Goal: Transaction & Acquisition: Book appointment/travel/reservation

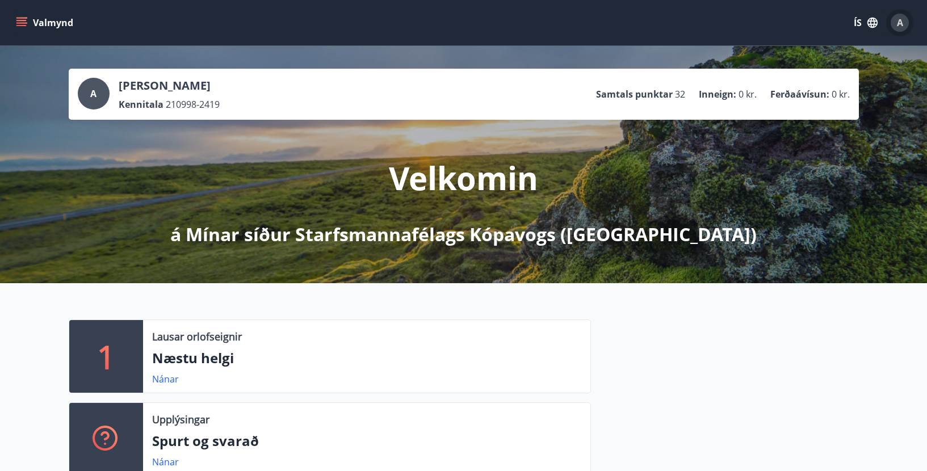
click at [897, 19] on span "A" at bounding box center [900, 22] width 6 height 12
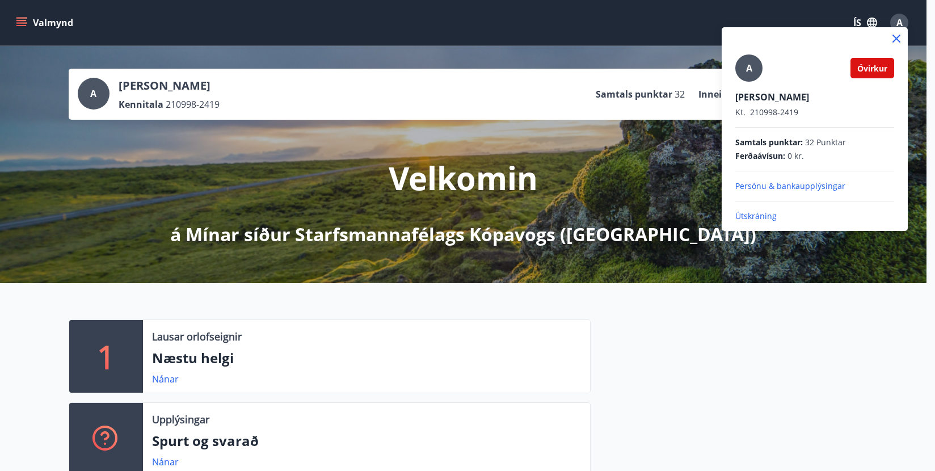
click at [751, 213] on p "Útskráning" at bounding box center [814, 216] width 159 height 11
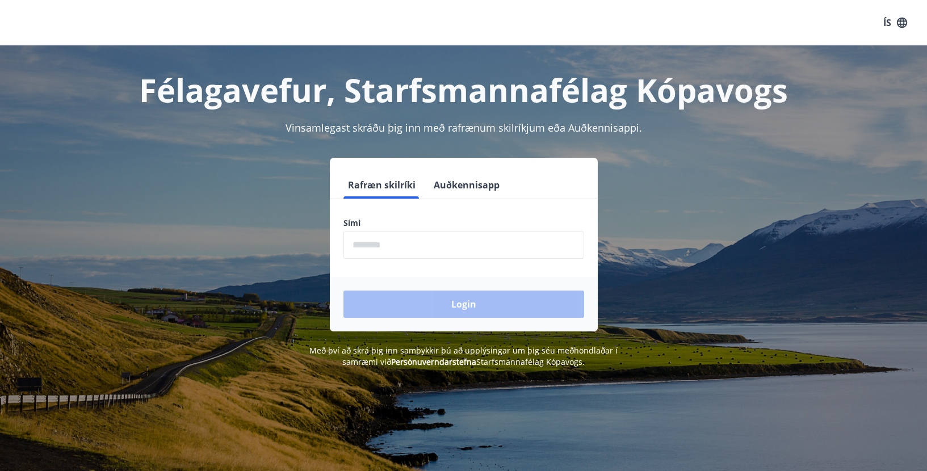
click at [386, 243] on input "phone" at bounding box center [463, 245] width 241 height 28
type input "********"
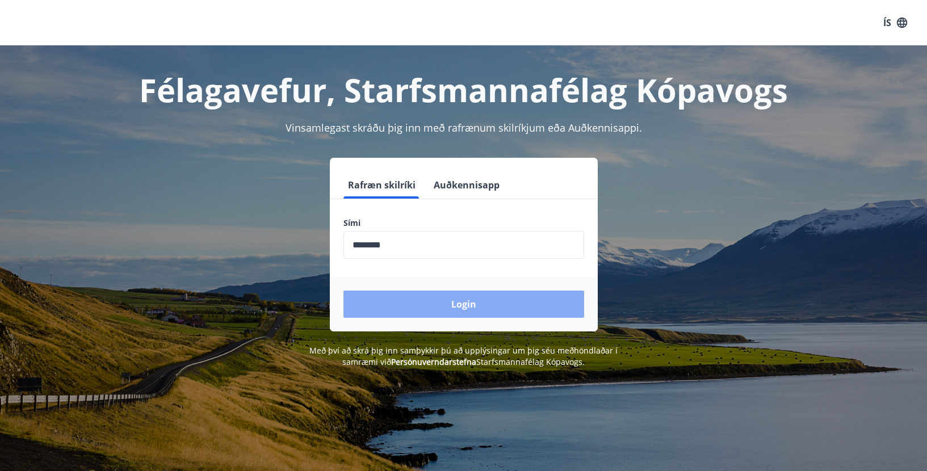
click at [439, 298] on button "Login" at bounding box center [463, 304] width 241 height 27
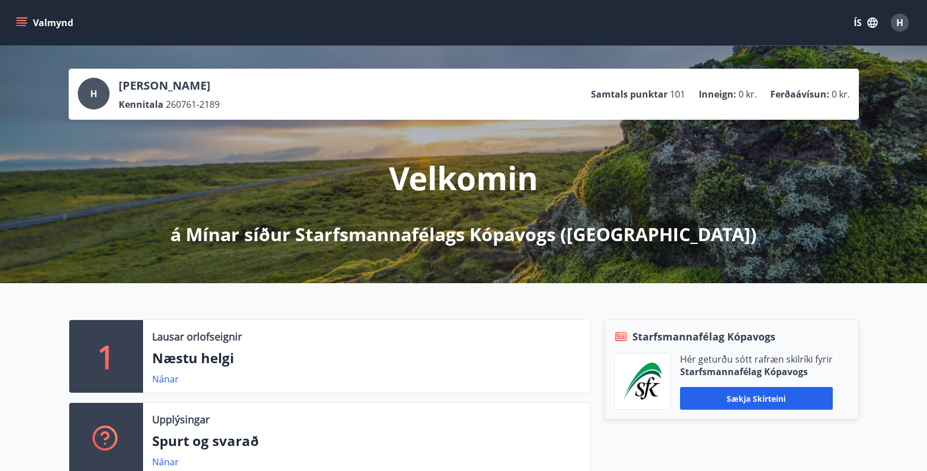
click at [132, 19] on div "Valmynd ÍS H" at bounding box center [463, 22] width 899 height 27
click at [45, 22] on button "Valmynd" at bounding box center [46, 22] width 64 height 20
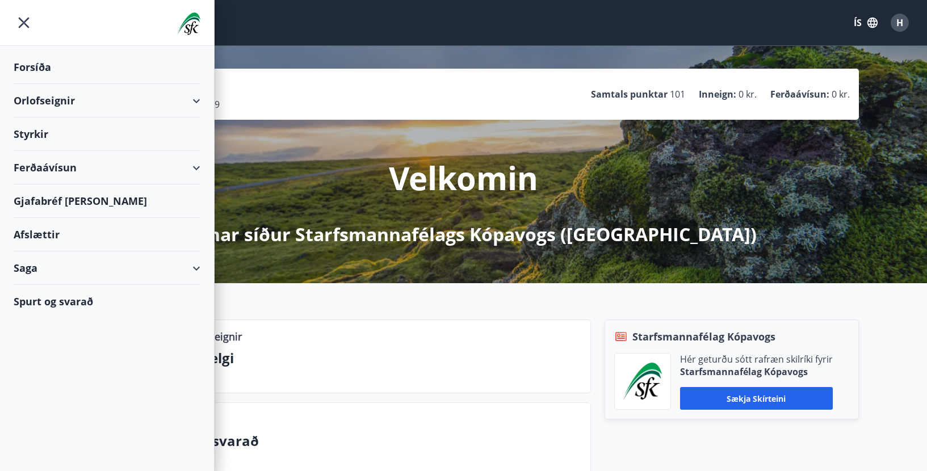
click at [45, 22] on div at bounding box center [107, 23] width 214 height 46
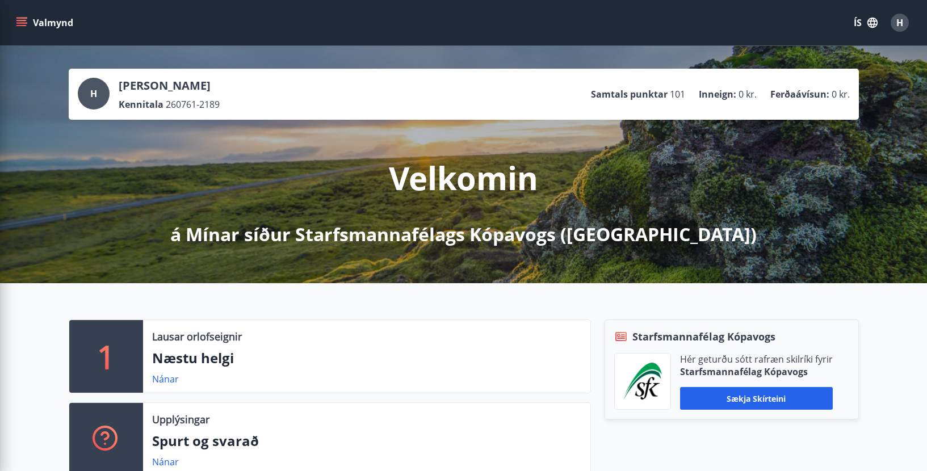
click at [277, 42] on div "Valmynd ÍS H" at bounding box center [463, 22] width 927 height 45
click at [35, 16] on button "Valmynd" at bounding box center [46, 22] width 64 height 20
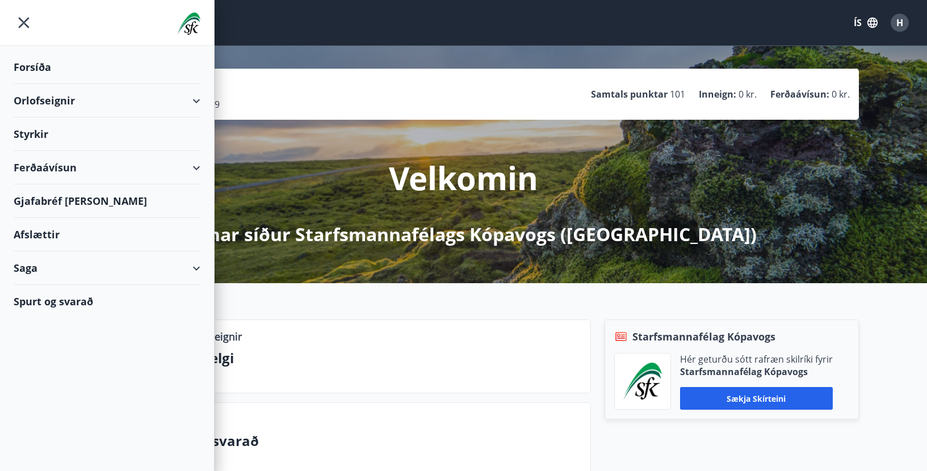
click at [52, 103] on div "Orlofseignir" at bounding box center [107, 100] width 187 height 33
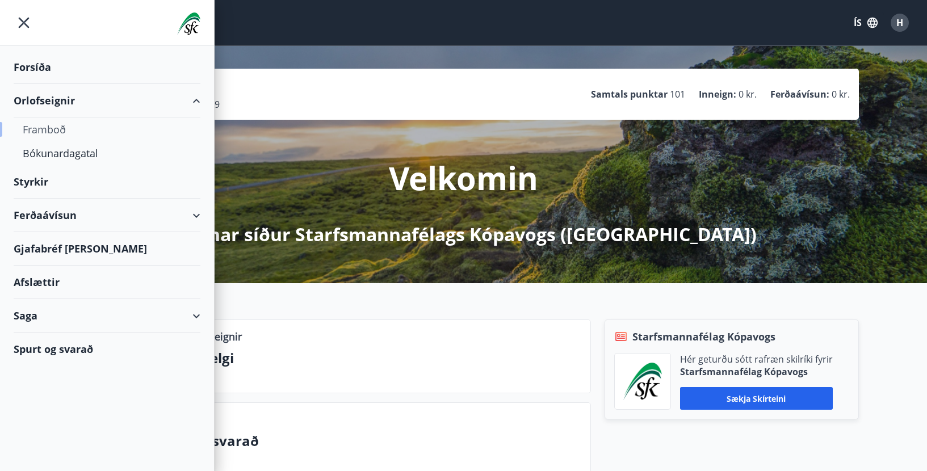
click at [54, 126] on div "Framboð" at bounding box center [107, 129] width 169 height 24
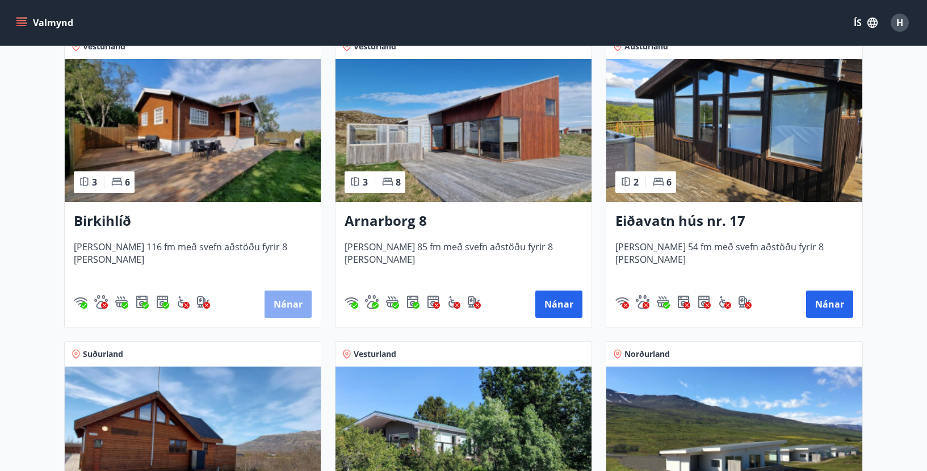
click at [283, 294] on button "Nánar" at bounding box center [287, 304] width 47 height 27
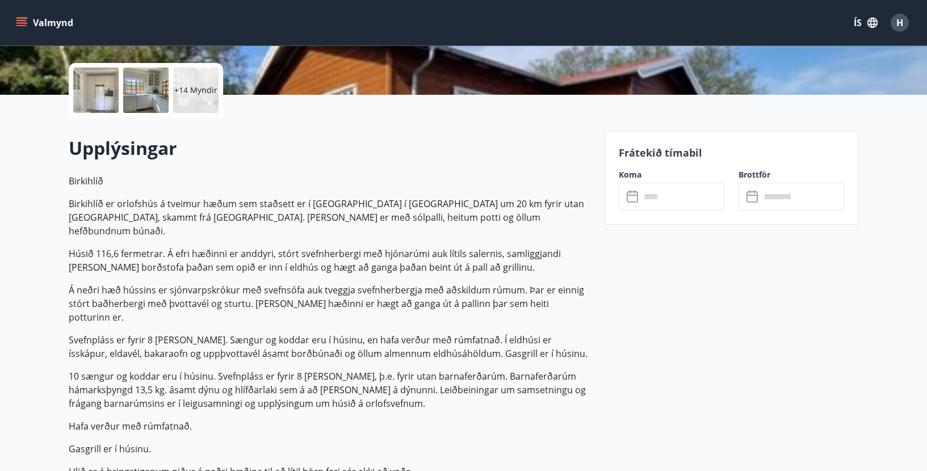
scroll to position [181, 0]
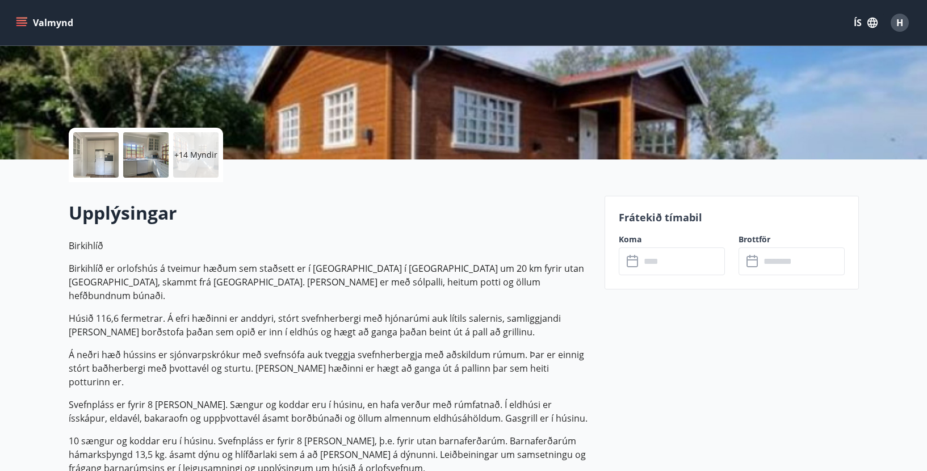
click at [21, 18] on icon "menu" at bounding box center [22, 18] width 12 height 1
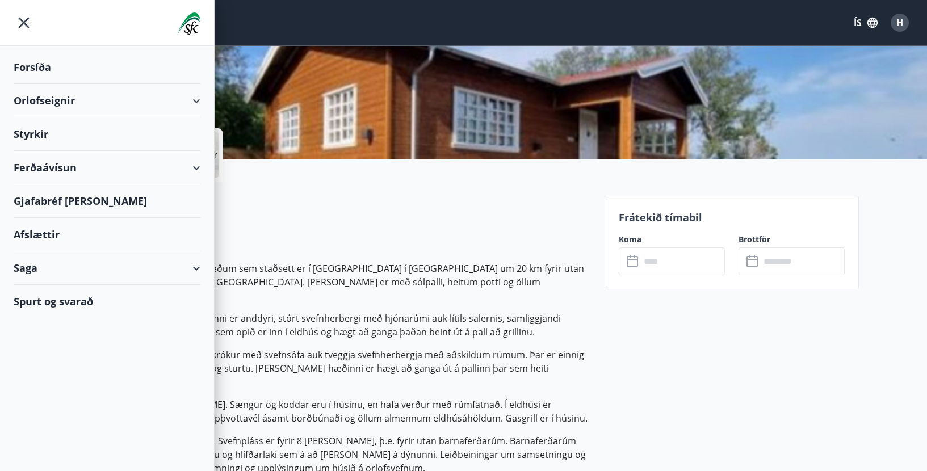
click at [335, 219] on h2 "Upplýsingar" at bounding box center [330, 212] width 522 height 25
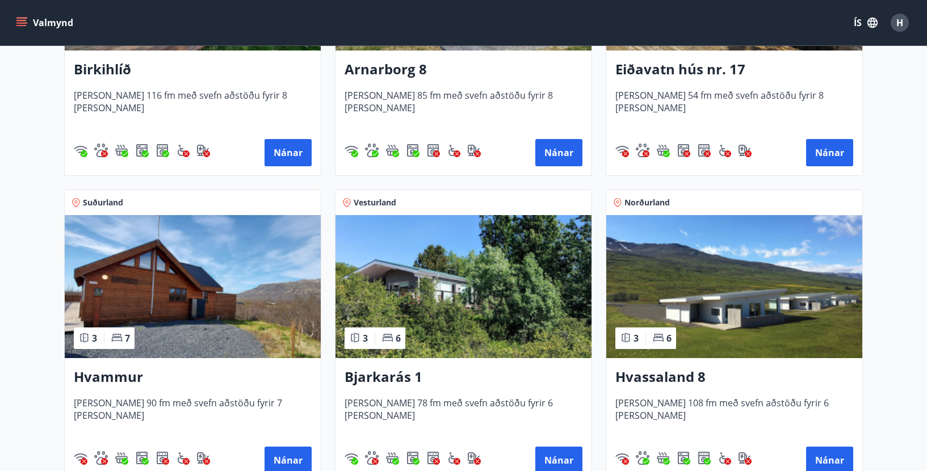
scroll to position [454, 0]
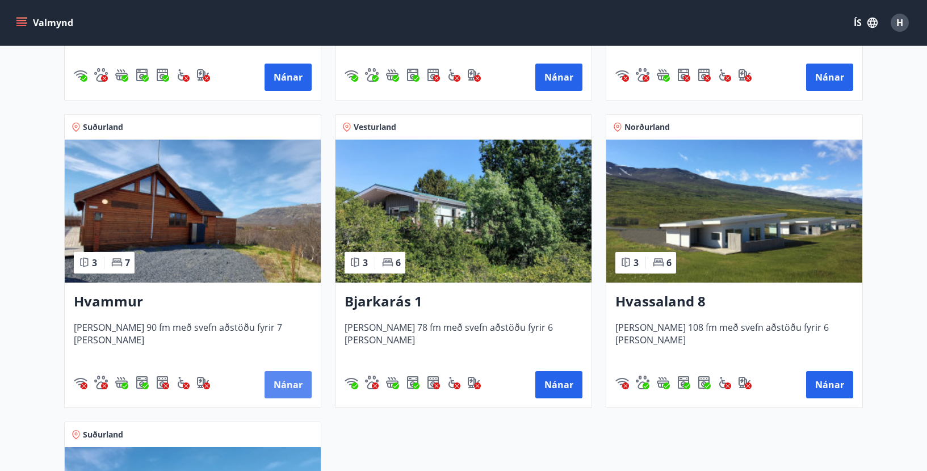
click at [293, 384] on button "Nánar" at bounding box center [287, 384] width 47 height 27
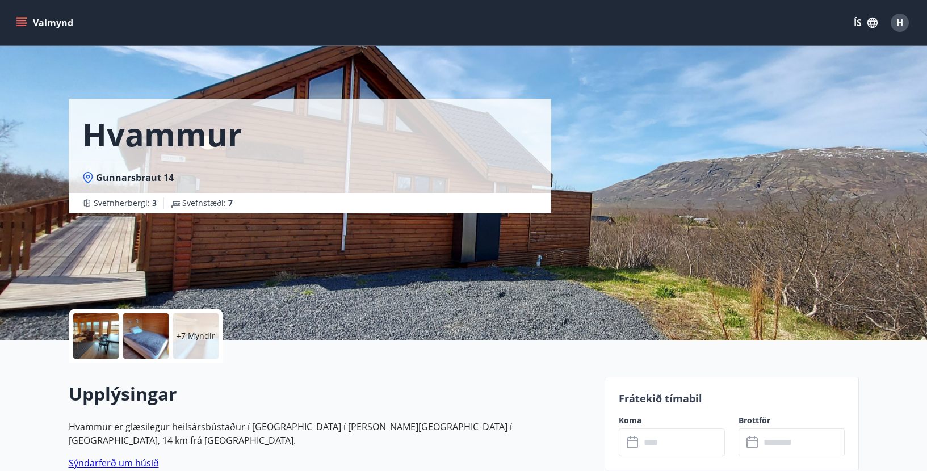
click at [196, 336] on p "+7 Myndir" at bounding box center [195, 335] width 39 height 11
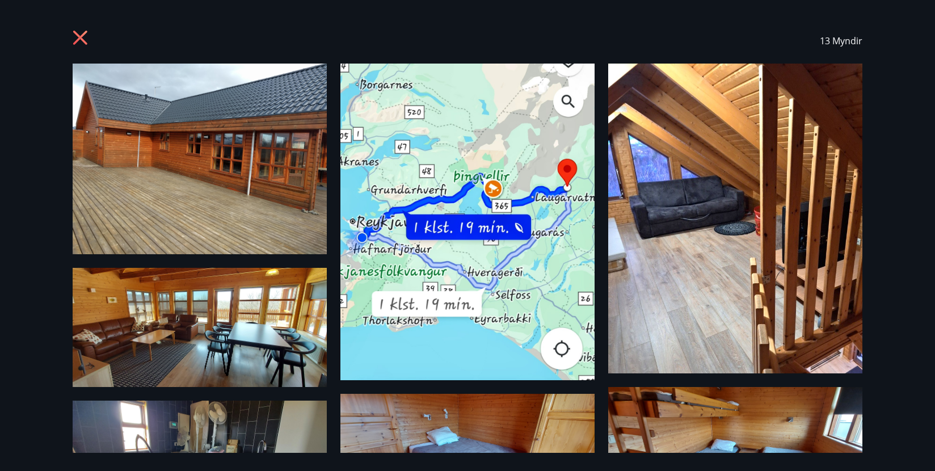
click at [81, 35] on icon at bounding box center [82, 39] width 18 height 18
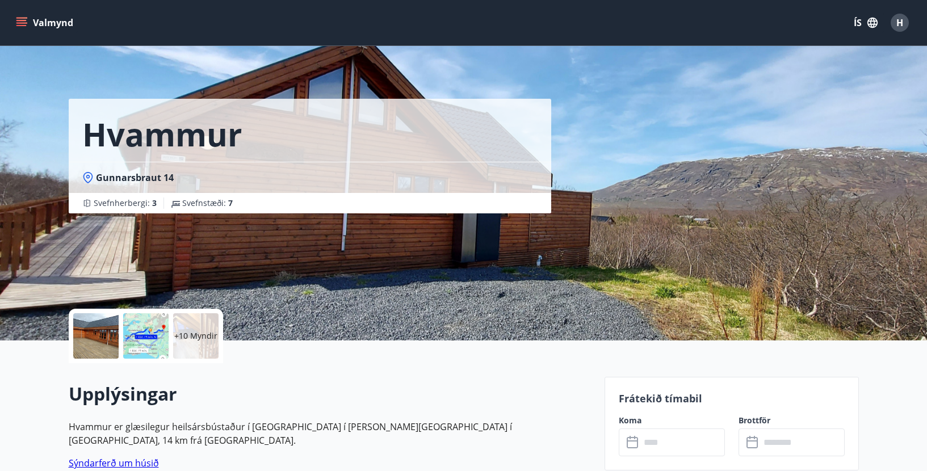
click at [224, 19] on div "Valmynd ÍS H" at bounding box center [463, 22] width 899 height 27
click at [57, 20] on button "Valmynd" at bounding box center [46, 22] width 64 height 20
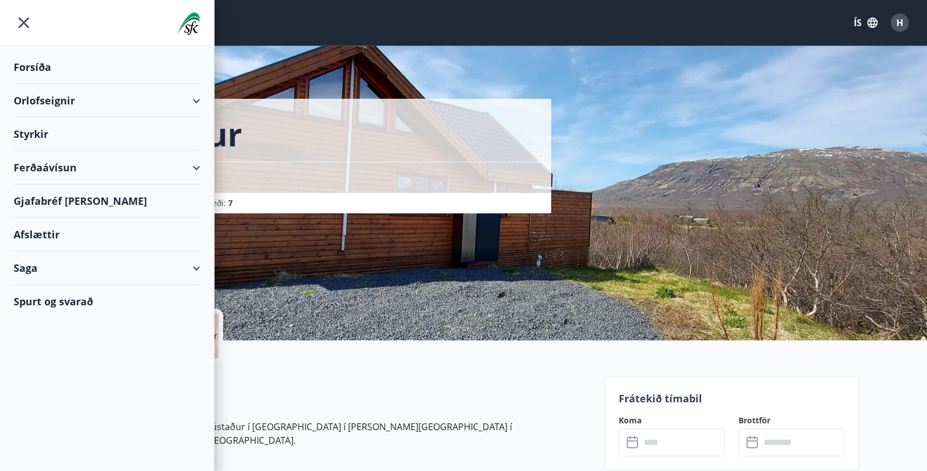
click at [195, 99] on div "Orlofseignir" at bounding box center [107, 100] width 187 height 33
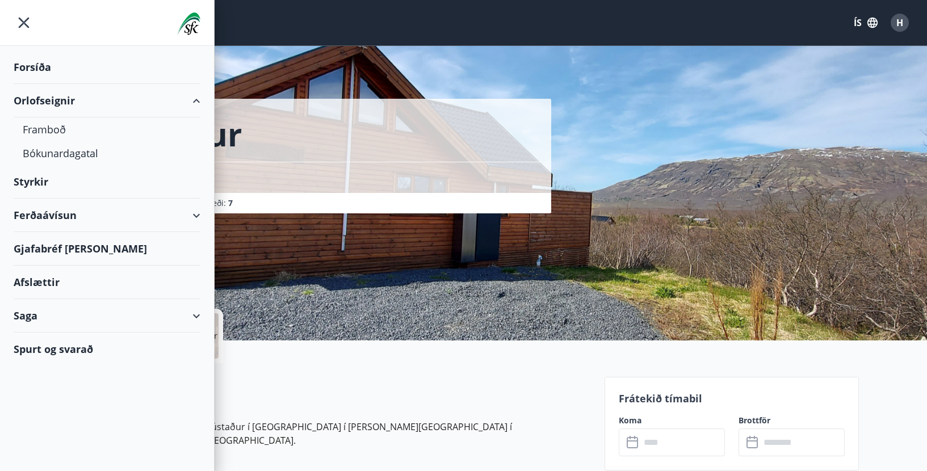
click at [198, 310] on div "Saga" at bounding box center [107, 315] width 187 height 33
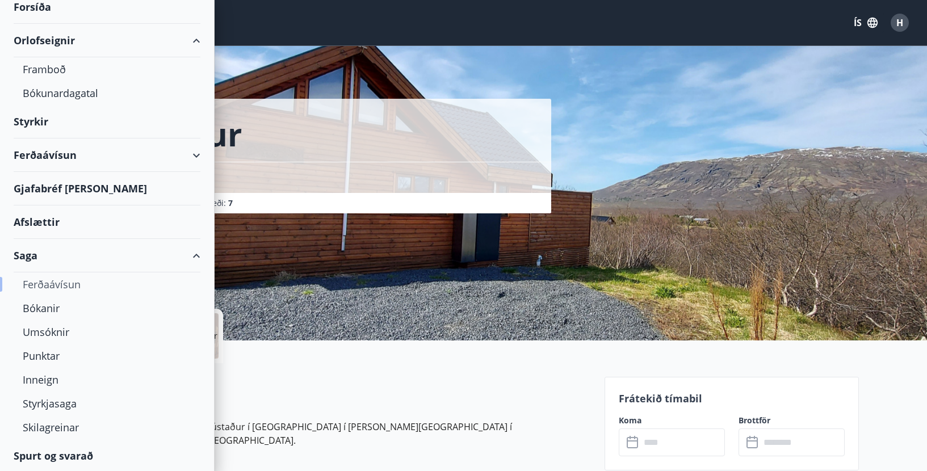
scroll to position [61, 0]
click at [42, 308] on div "Bókanir" at bounding box center [107, 307] width 169 height 24
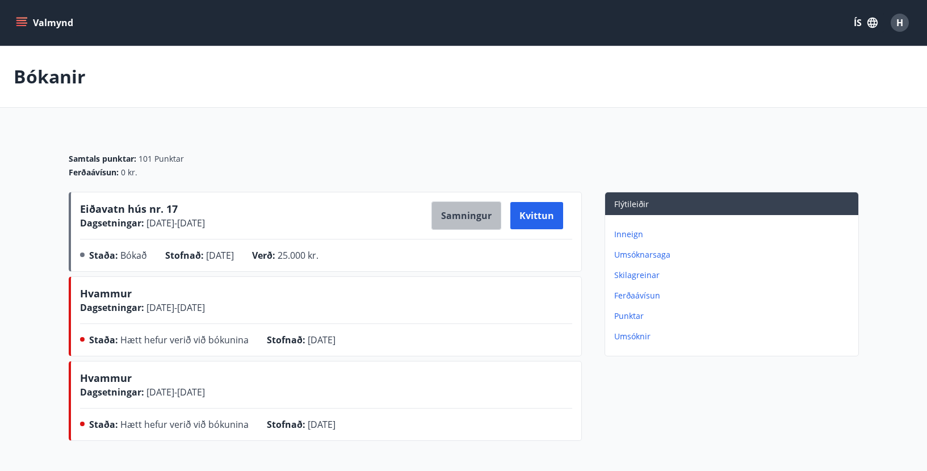
click at [467, 211] on button "Samningur" at bounding box center [466, 215] width 70 height 28
click at [528, 214] on button "Kvittun" at bounding box center [536, 215] width 53 height 27
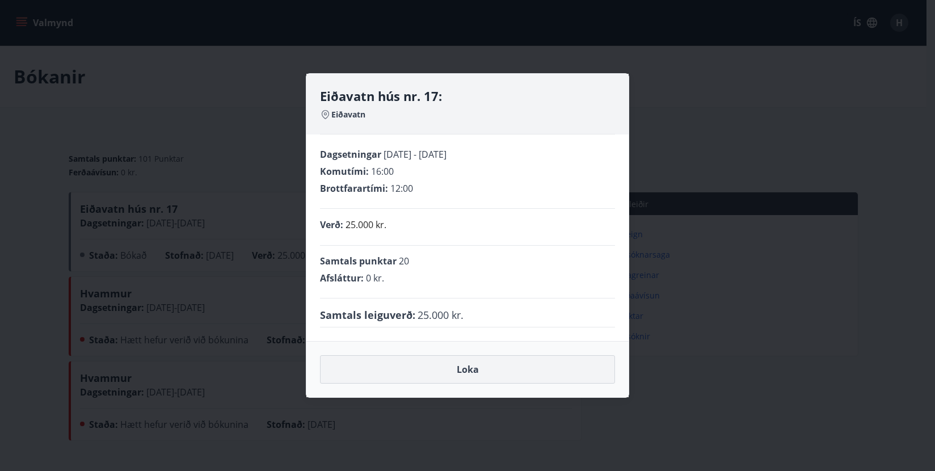
click at [482, 369] on button "Loka" at bounding box center [467, 369] width 295 height 28
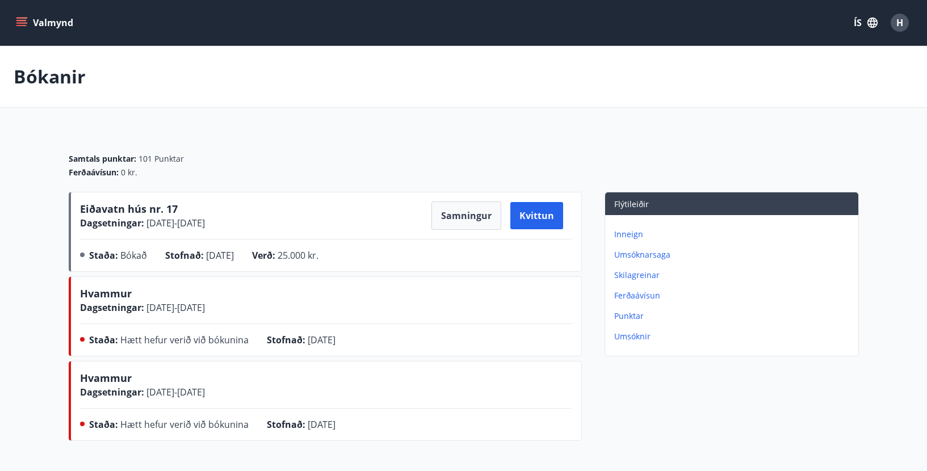
click at [377, 97] on div "Bókanir" at bounding box center [463, 77] width 927 height 62
click at [40, 18] on button "Valmynd" at bounding box center [46, 22] width 64 height 20
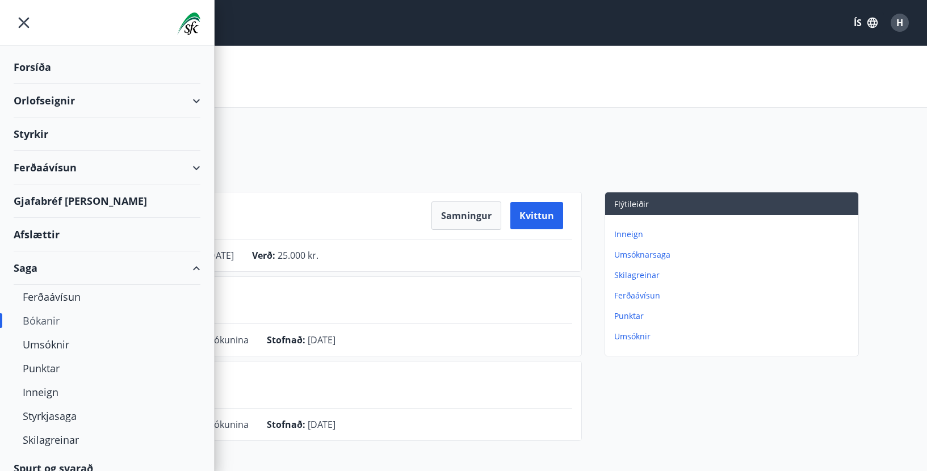
click at [28, 64] on div "Forsíða" at bounding box center [107, 66] width 187 height 33
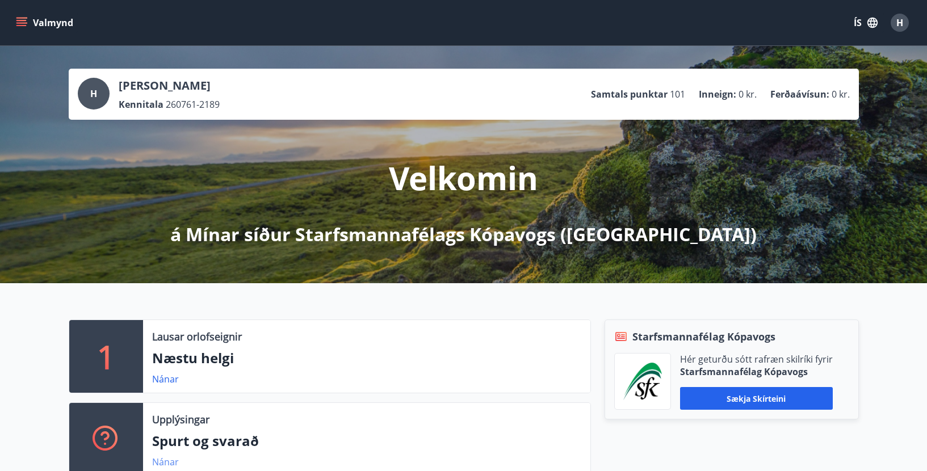
click at [169, 461] on link "Nánar" at bounding box center [165, 462] width 27 height 12
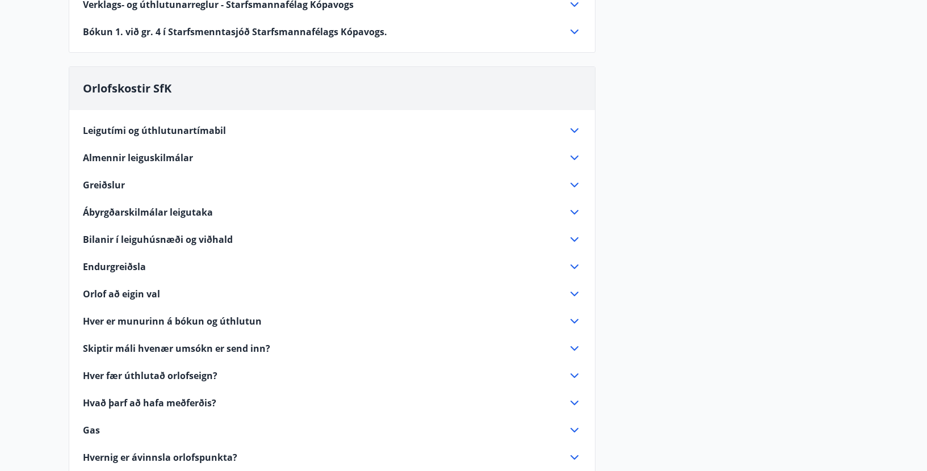
scroll to position [624, 0]
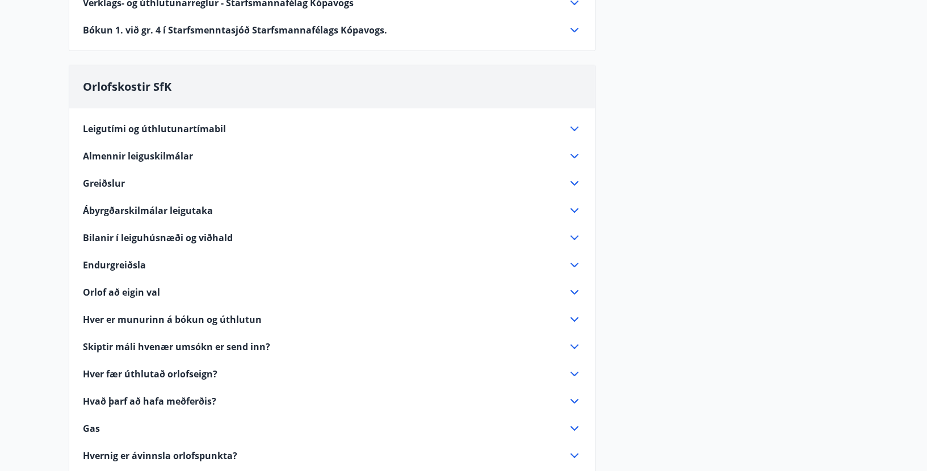
click at [574, 155] on icon at bounding box center [574, 156] width 14 height 14
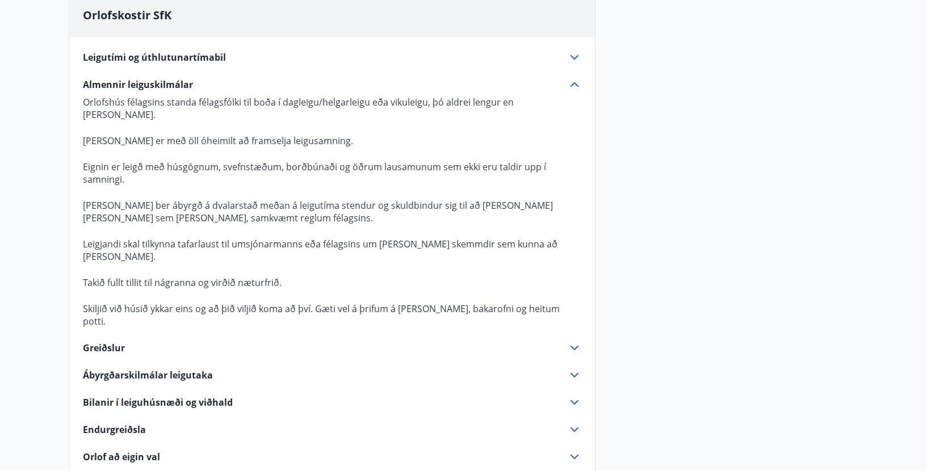
scroll to position [681, 0]
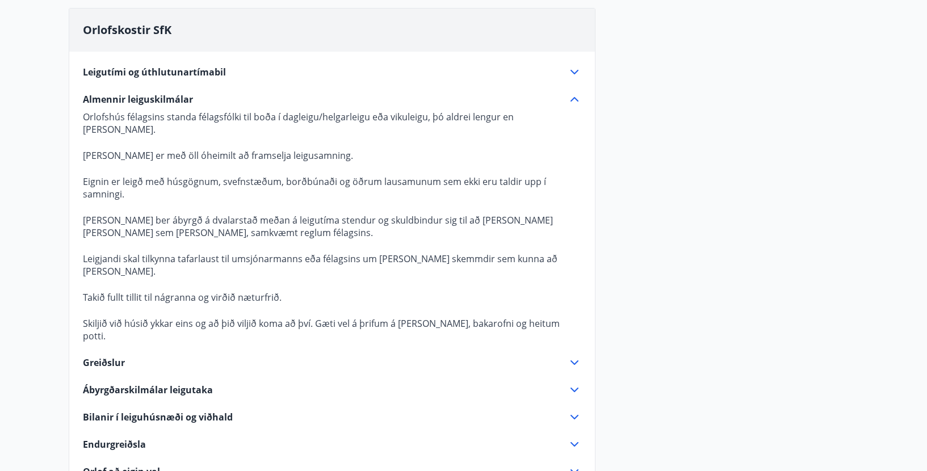
click at [574, 98] on icon at bounding box center [574, 99] width 8 height 5
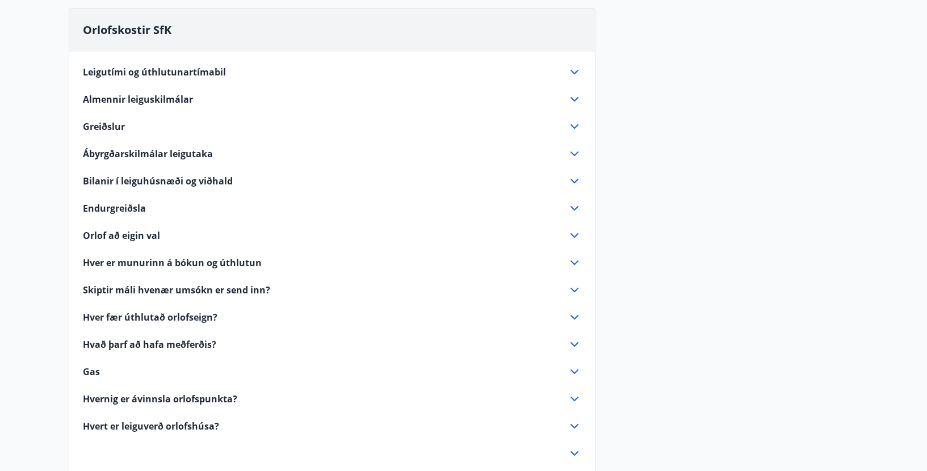
click at [575, 151] on icon at bounding box center [574, 154] width 14 height 14
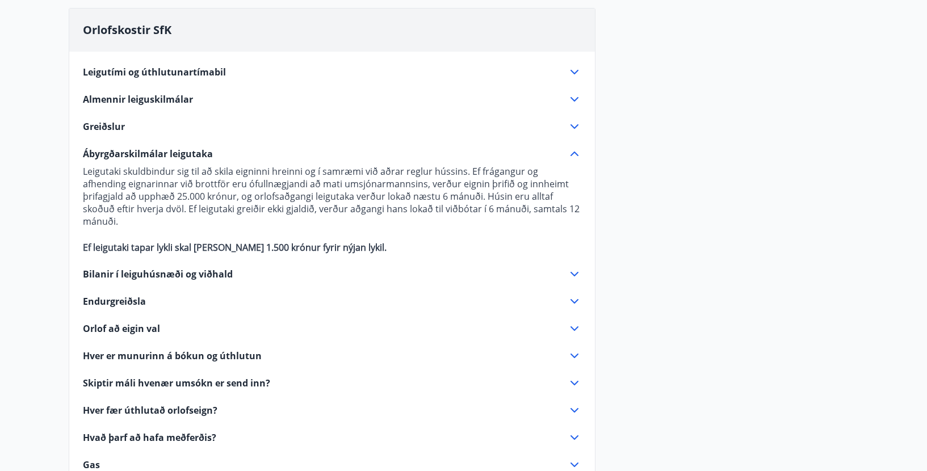
click at [574, 153] on icon at bounding box center [574, 153] width 8 height 5
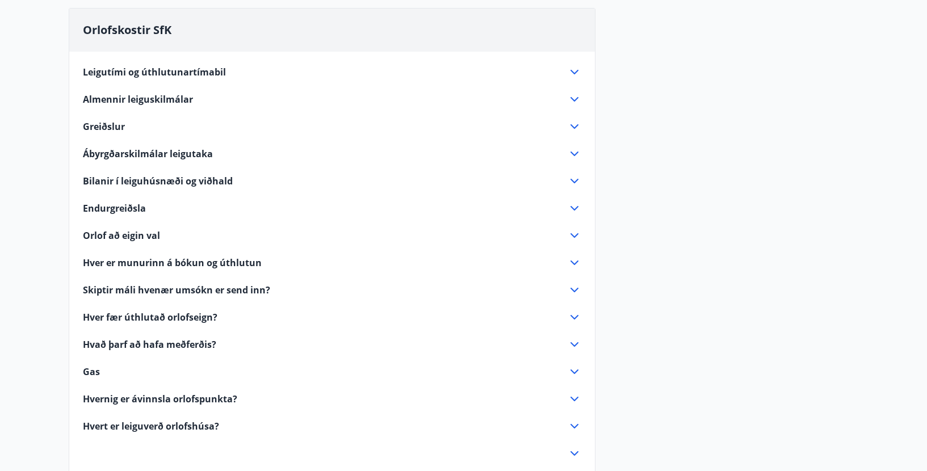
click at [574, 71] on icon at bounding box center [574, 72] width 14 height 14
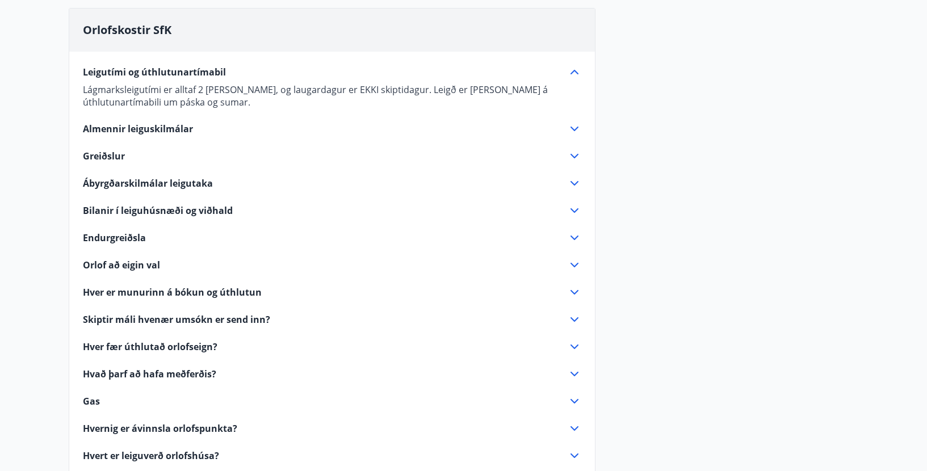
click at [572, 69] on icon at bounding box center [574, 72] width 14 height 14
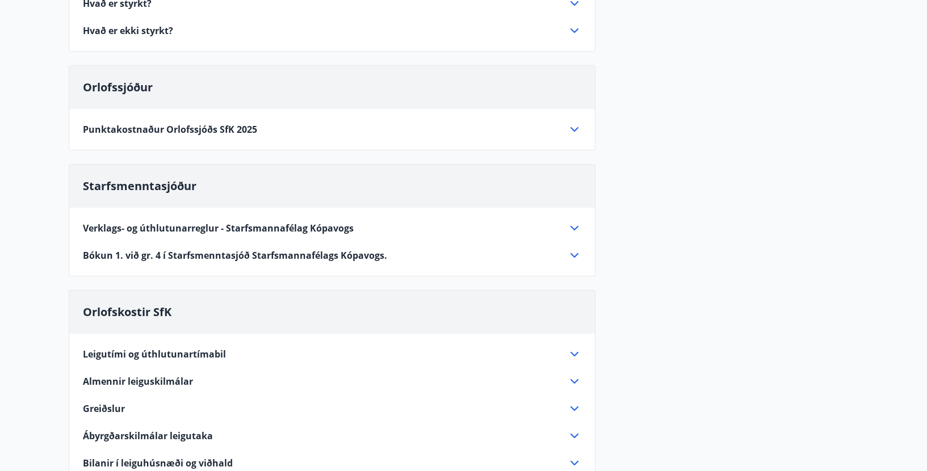
scroll to position [397, 0]
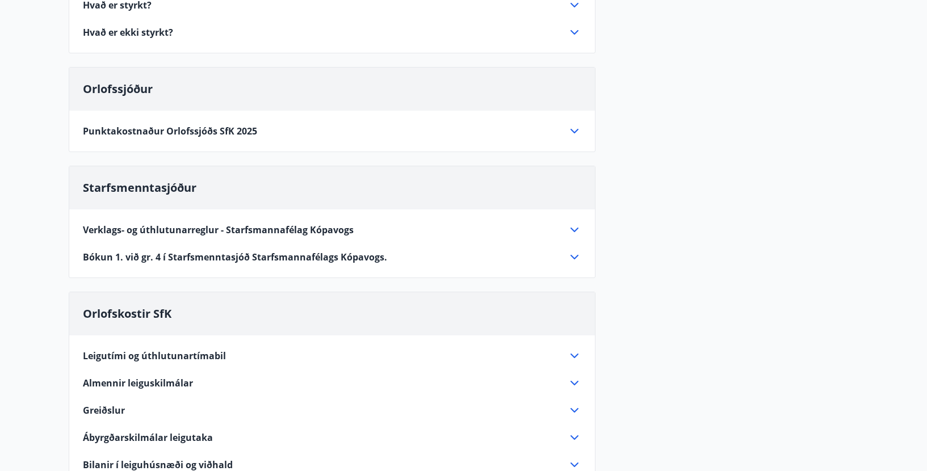
click at [574, 132] on icon at bounding box center [574, 131] width 14 height 14
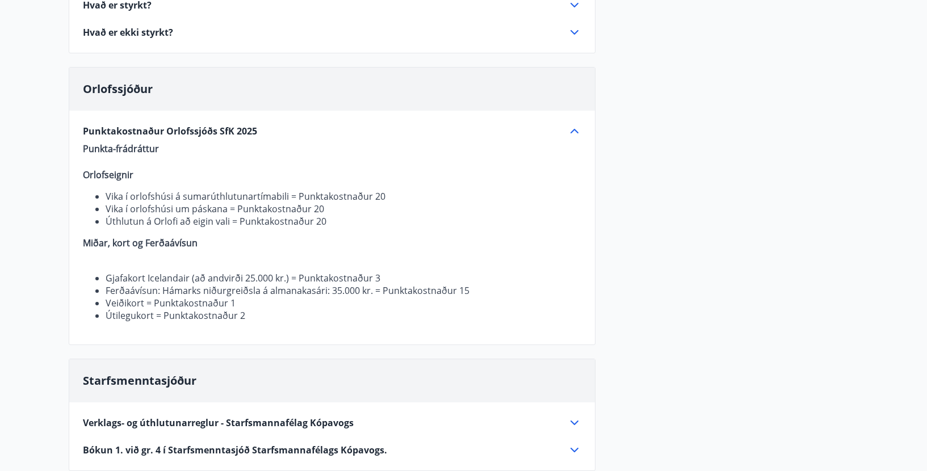
click at [574, 132] on icon at bounding box center [574, 131] width 14 height 14
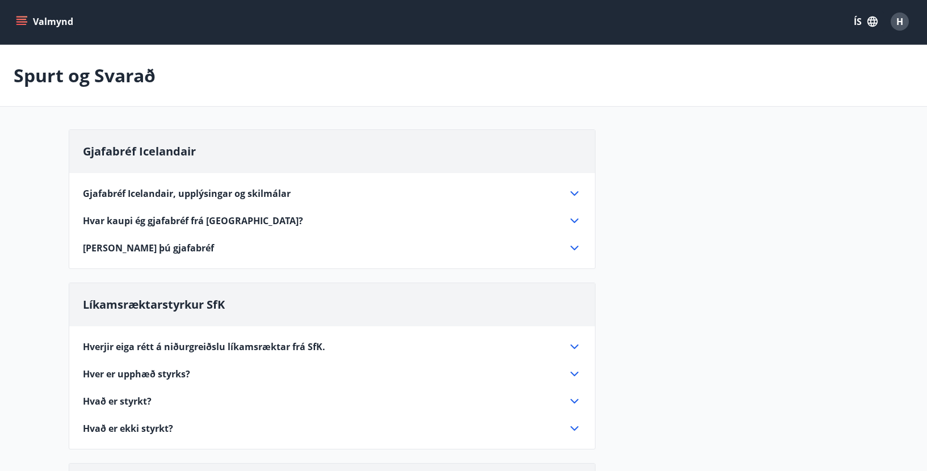
scroll to position [0, 0]
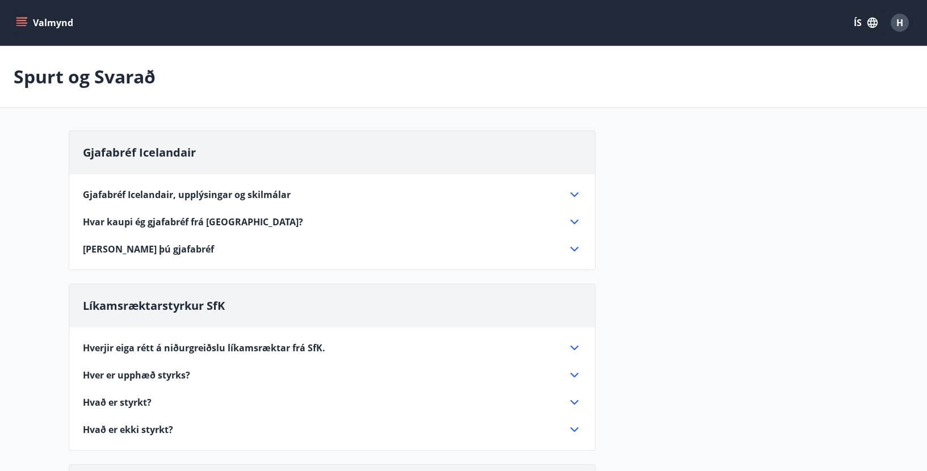
click at [22, 19] on icon "menu" at bounding box center [21, 22] width 11 height 11
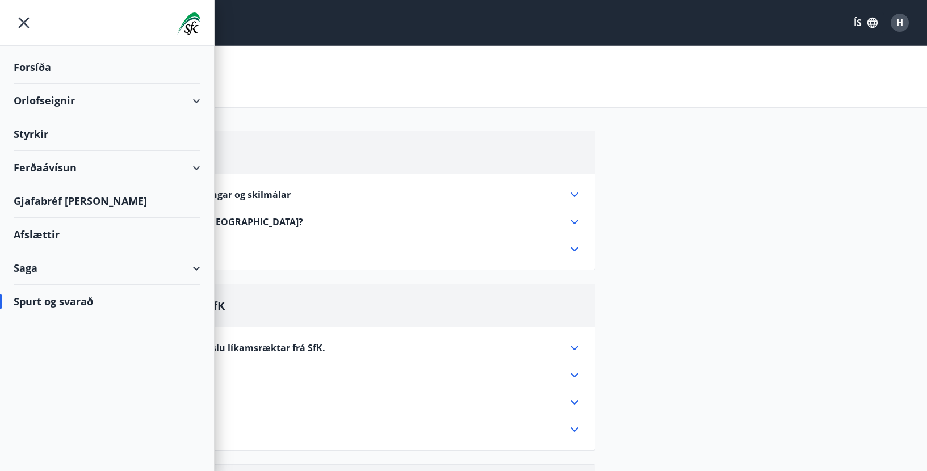
click at [195, 95] on div "Orlofseignir" at bounding box center [107, 100] width 187 height 33
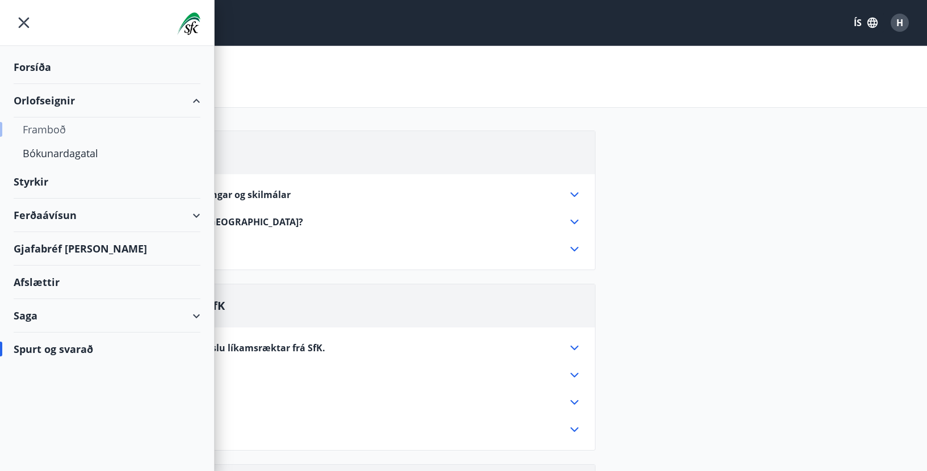
click at [41, 127] on div "Framboð" at bounding box center [107, 129] width 169 height 24
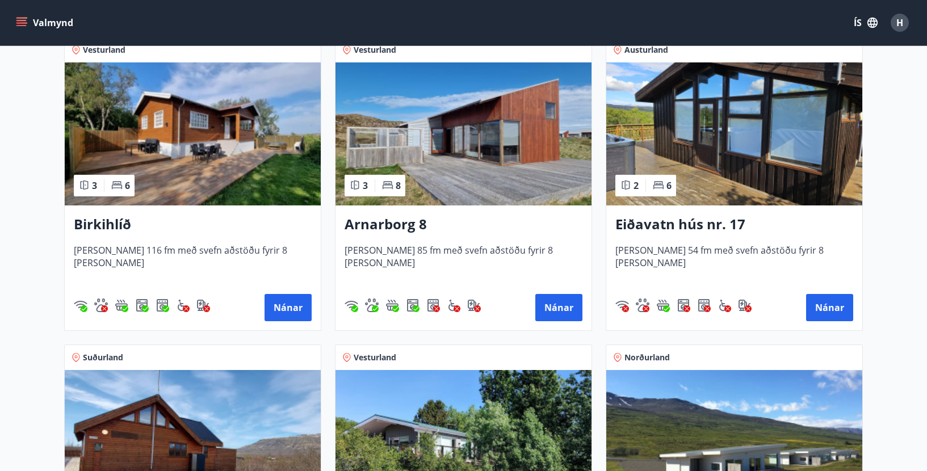
scroll to position [227, 0]
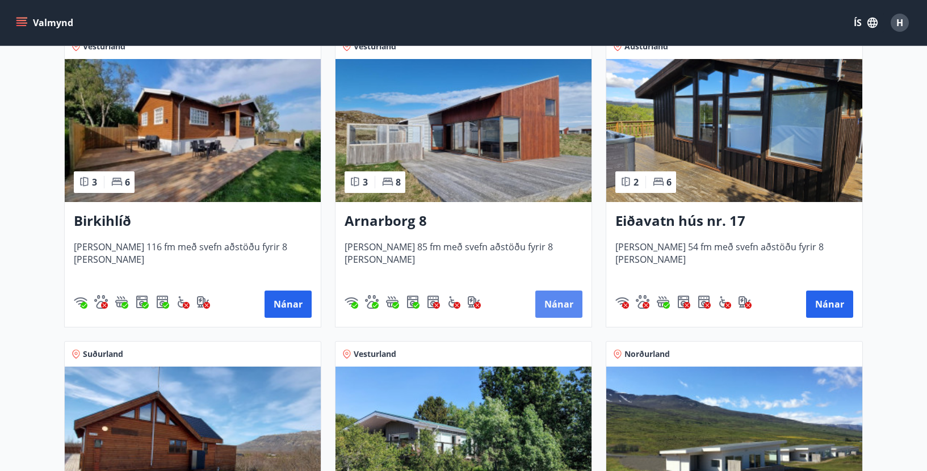
click at [561, 301] on button "Nánar" at bounding box center [558, 304] width 47 height 27
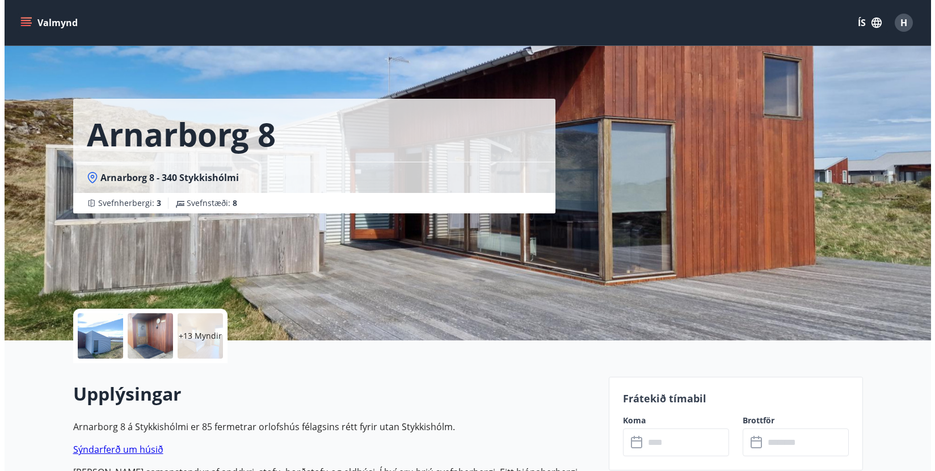
scroll to position [57, 0]
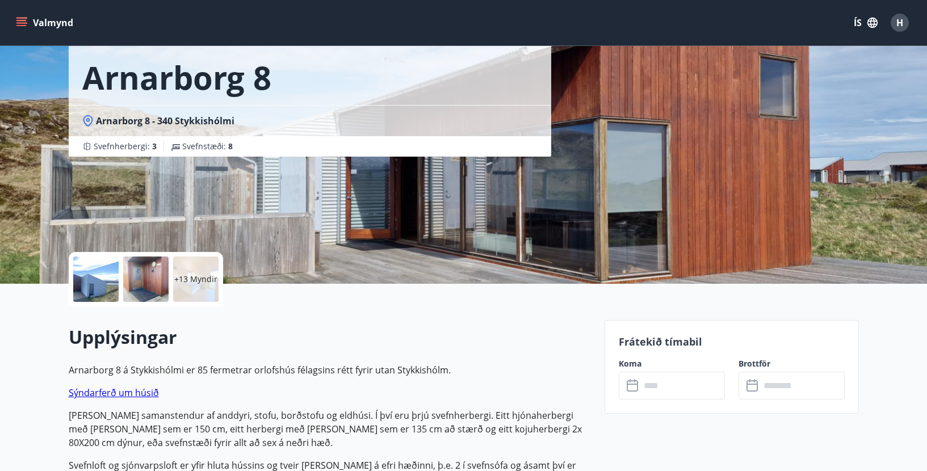
click at [94, 278] on div at bounding box center [95, 278] width 45 height 45
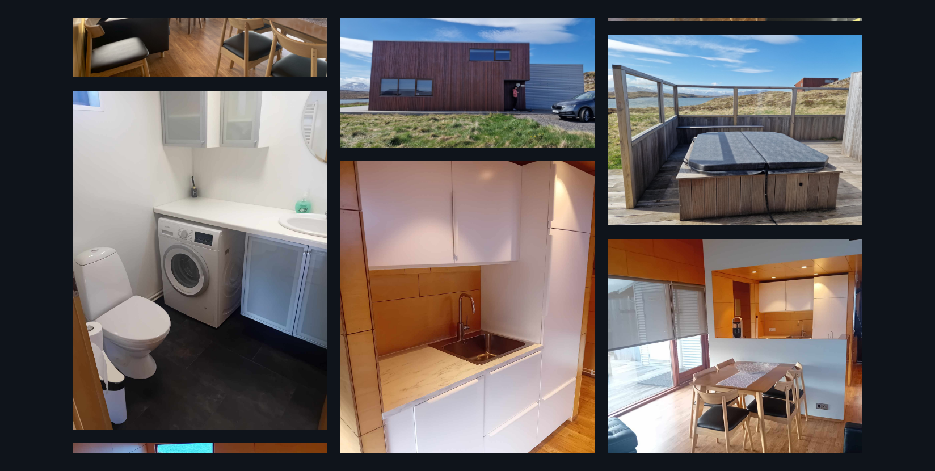
scroll to position [794, 0]
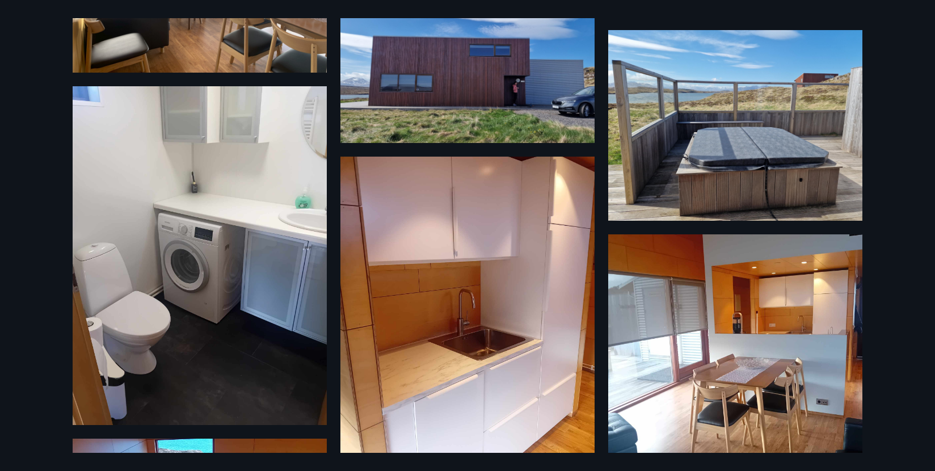
click at [734, 338] on img at bounding box center [735, 380] width 254 height 292
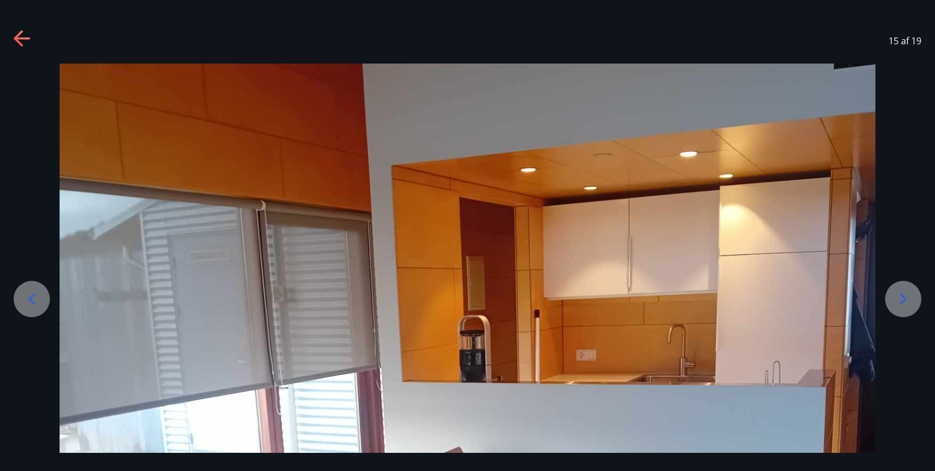
click at [900, 298] on icon at bounding box center [903, 299] width 18 height 18
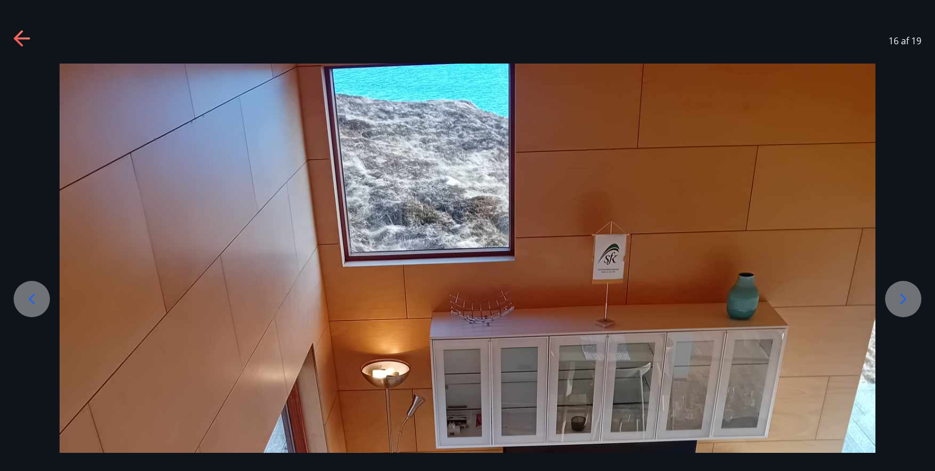
click at [900, 298] on icon at bounding box center [903, 299] width 18 height 18
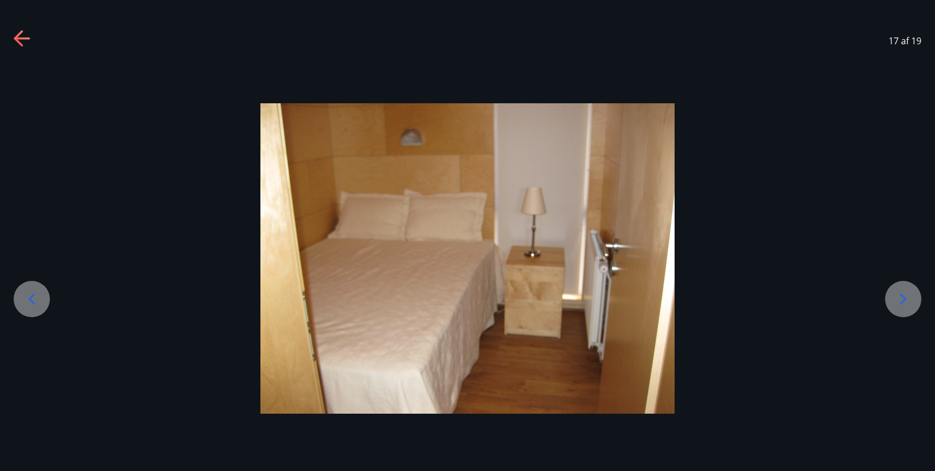
click at [900, 298] on icon at bounding box center [903, 299] width 18 height 18
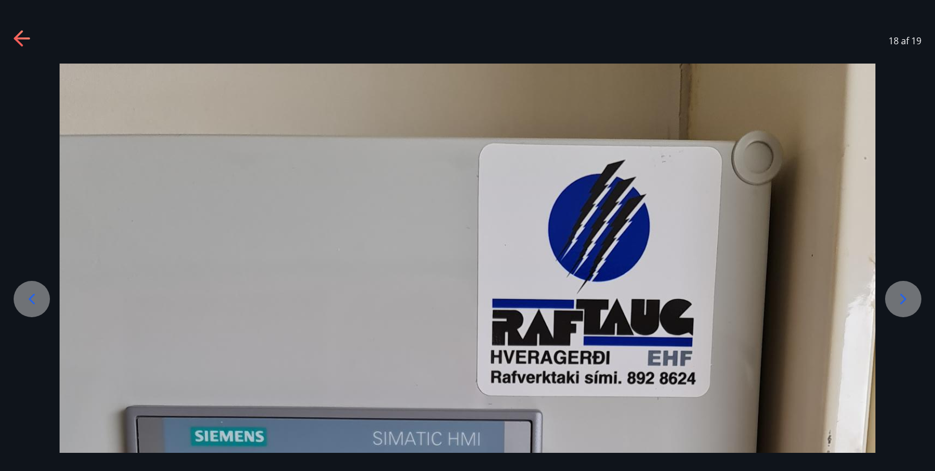
click at [900, 298] on icon at bounding box center [903, 299] width 18 height 18
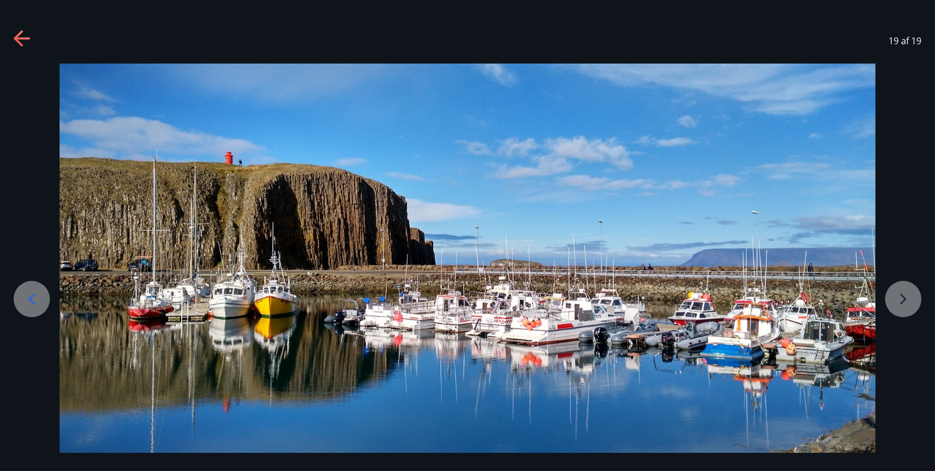
click at [902, 297] on div at bounding box center [467, 293] width 935 height 459
click at [26, 37] on icon at bounding box center [23, 39] width 18 height 18
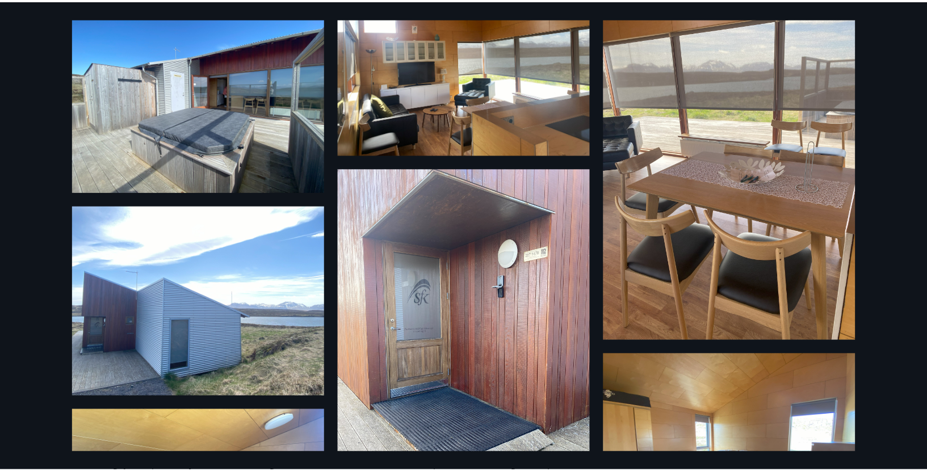
scroll to position [0, 0]
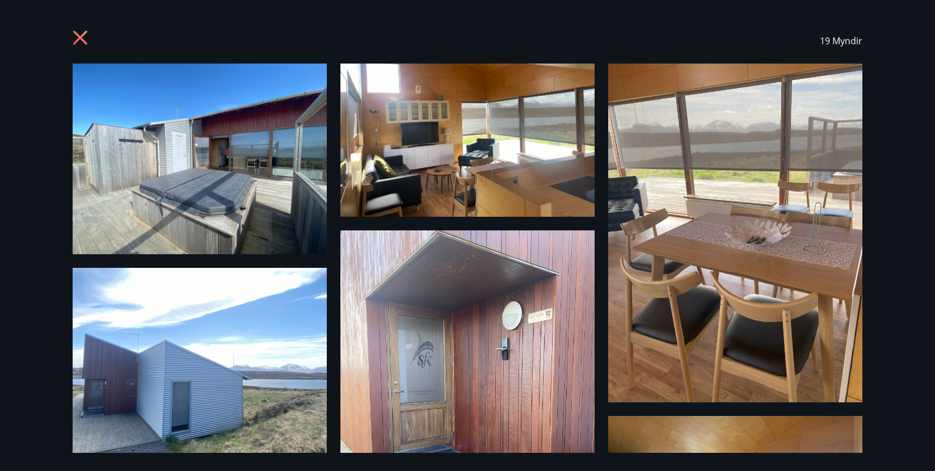
click at [74, 31] on icon at bounding box center [80, 38] width 14 height 14
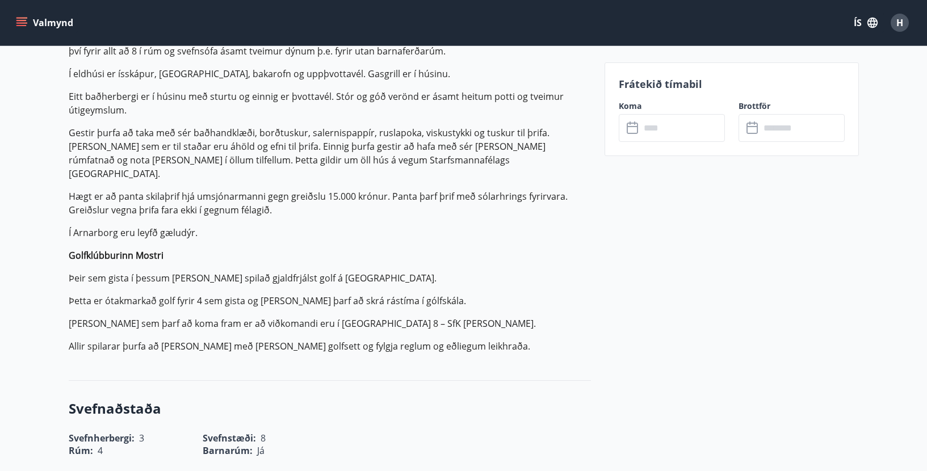
scroll to position [511, 0]
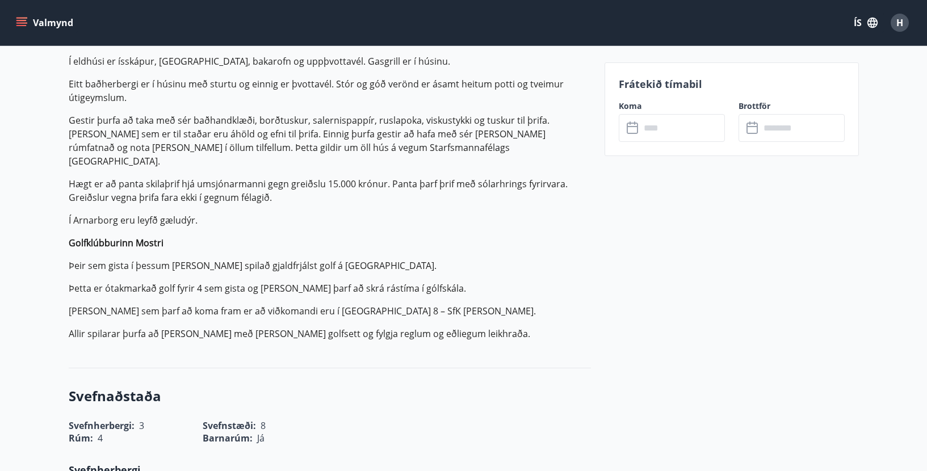
click at [17, 18] on icon "menu" at bounding box center [22, 18] width 12 height 1
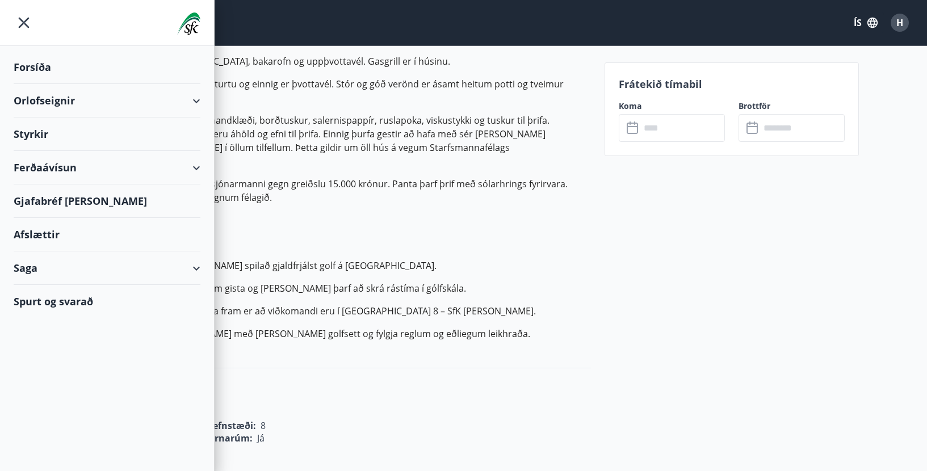
click at [194, 98] on div "Orlofseignir" at bounding box center [107, 100] width 187 height 33
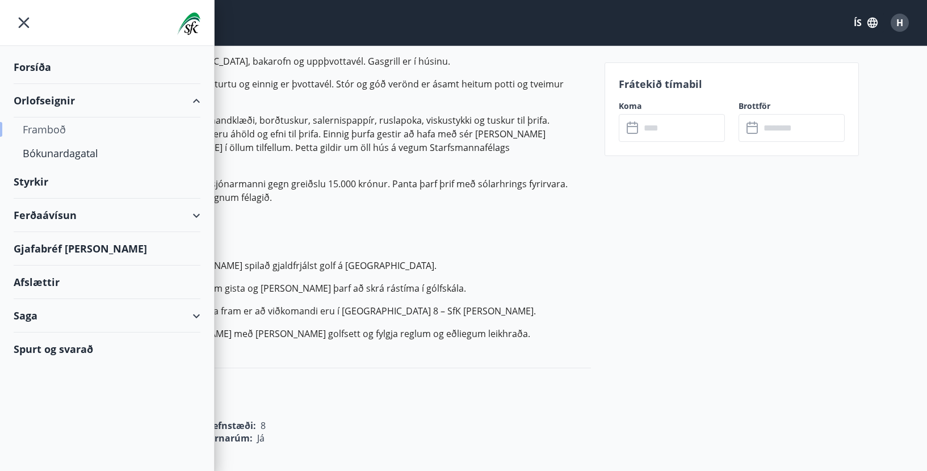
click at [42, 126] on div "Framboð" at bounding box center [107, 129] width 169 height 24
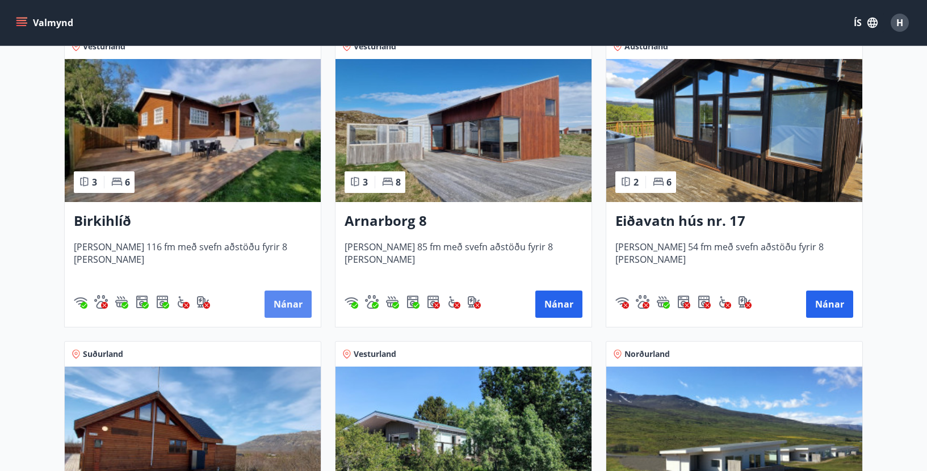
click at [287, 301] on button "Nánar" at bounding box center [287, 304] width 47 height 27
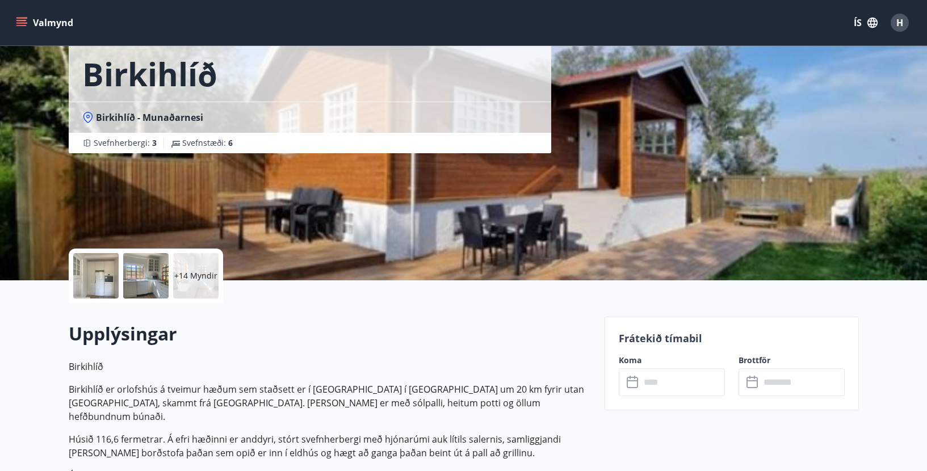
scroll to position [57, 0]
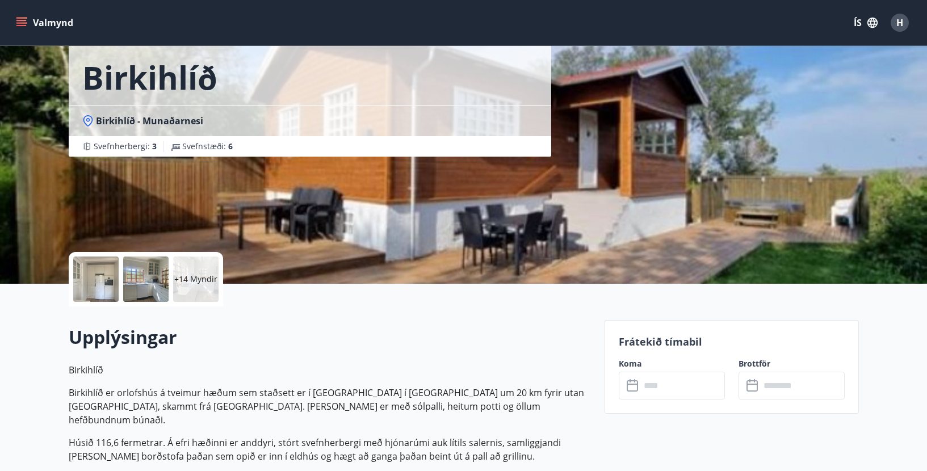
click at [36, 19] on button "Valmynd" at bounding box center [46, 22] width 64 height 20
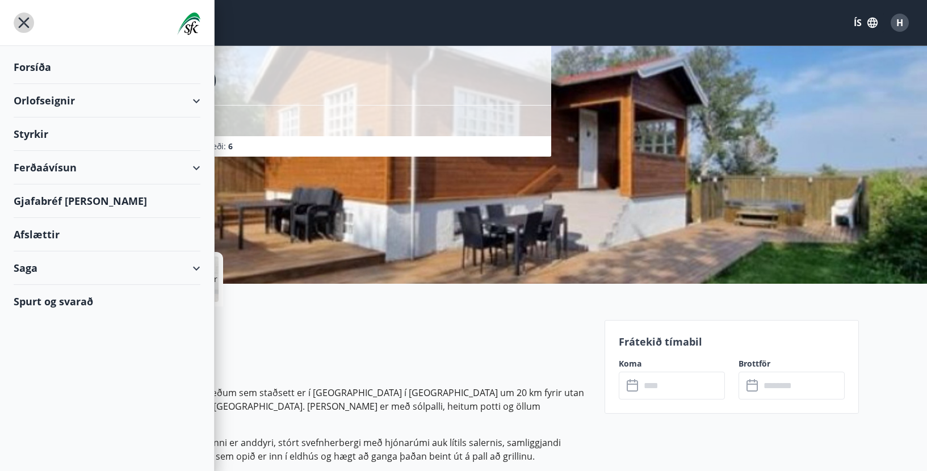
click at [23, 22] on icon "menu" at bounding box center [24, 23] width 11 height 11
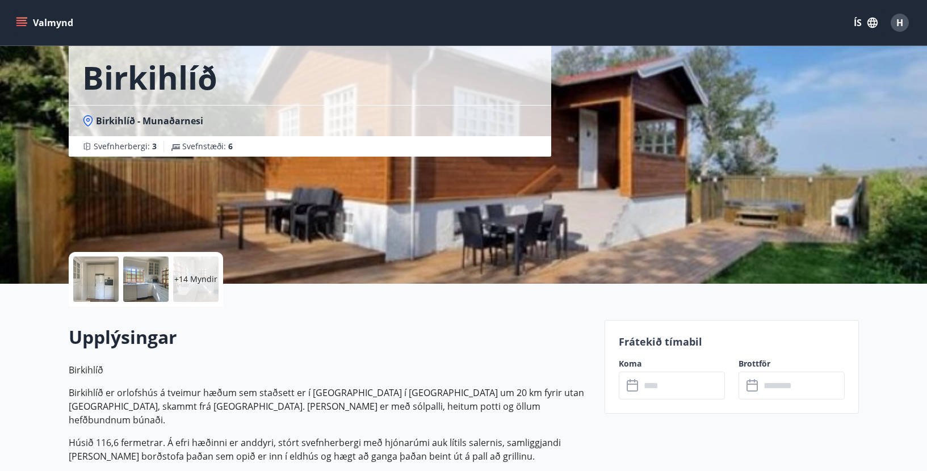
drag, startPoint x: 326, startPoint y: 349, endPoint x: 303, endPoint y: 74, distance: 275.6
click at [329, 333] on h2 "Upplýsingar" at bounding box center [330, 337] width 522 height 25
